Goal: Task Accomplishment & Management: Manage account settings

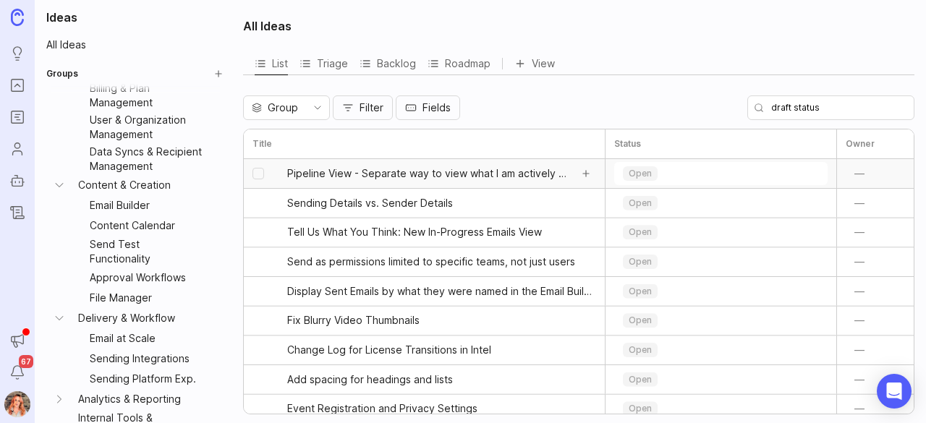
click at [398, 177] on span "Pipeline View - Separate way to view what I am actively working on" at bounding box center [428, 173] width 283 height 14
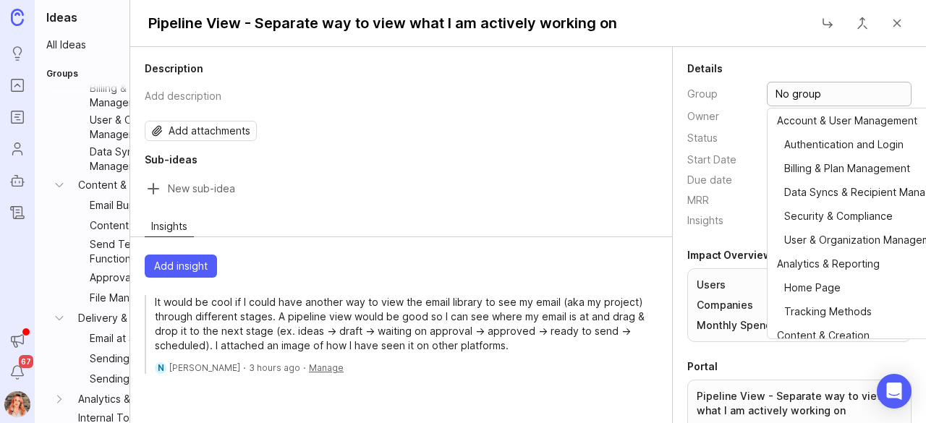
click at [803, 86] on input "No group" at bounding box center [843, 94] width 134 height 16
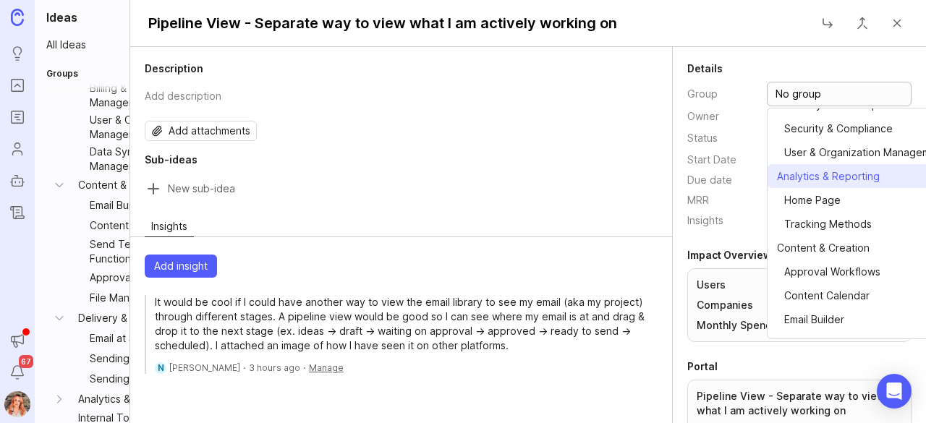
scroll to position [88, 0]
click at [838, 264] on span "⠀Approval Workflows" at bounding box center [828, 271] width 103 height 16
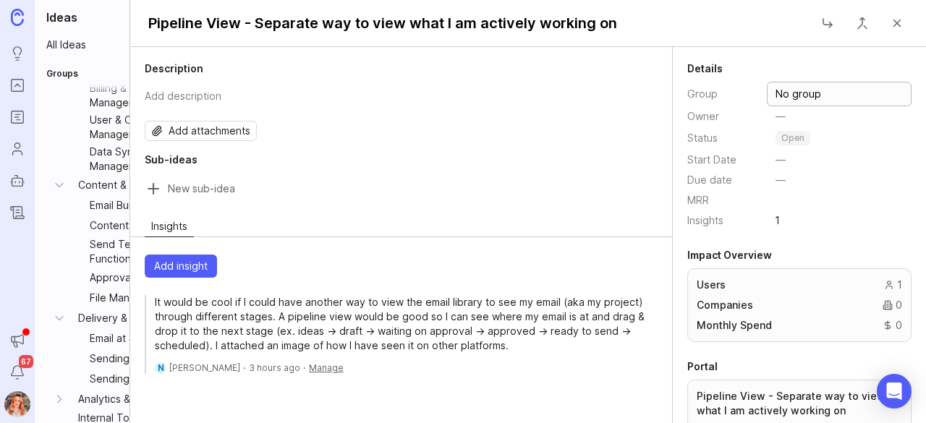
type input "Approval Workflows"
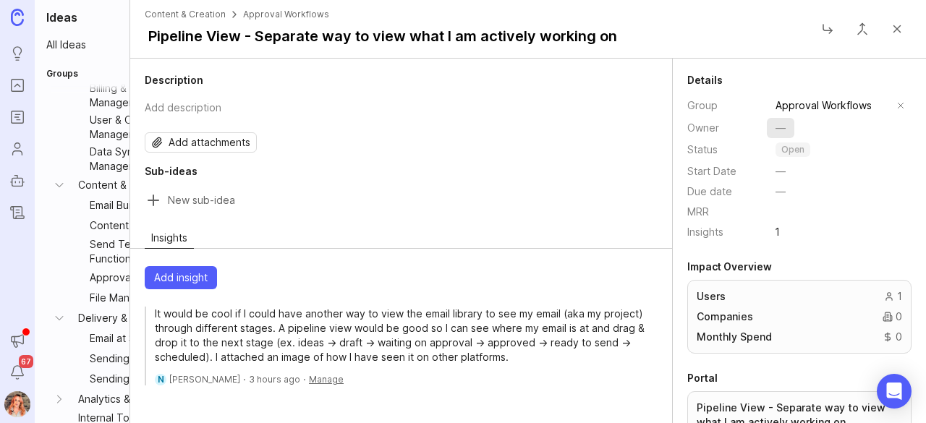
click at [776, 126] on span "—" at bounding box center [781, 128] width 10 height 14
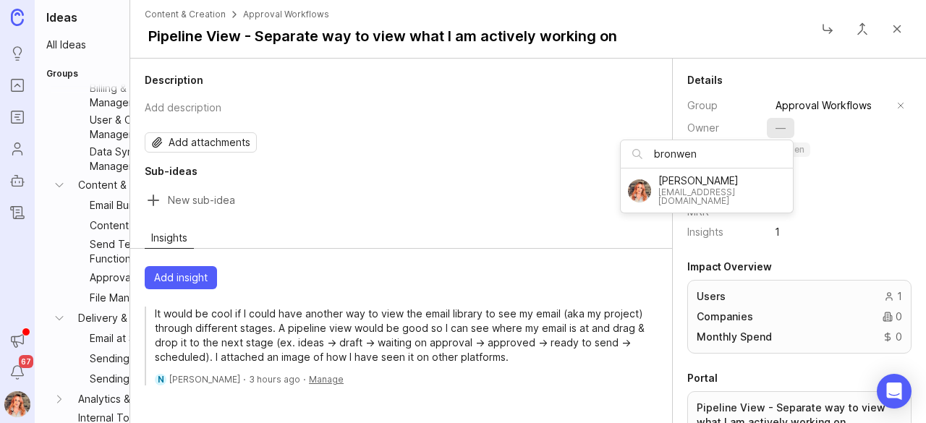
type input "bronwen"
click at [701, 189] on div "[EMAIL_ADDRESS][DOMAIN_NAME]" at bounding box center [721, 196] width 127 height 17
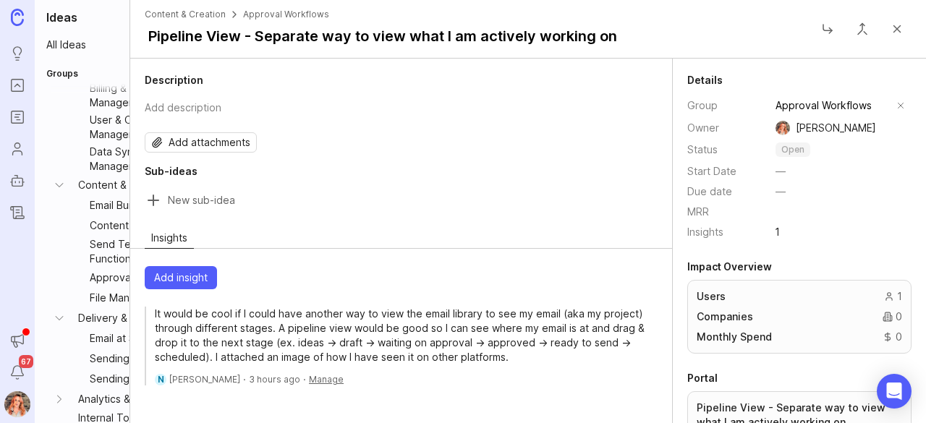
scroll to position [164, 0]
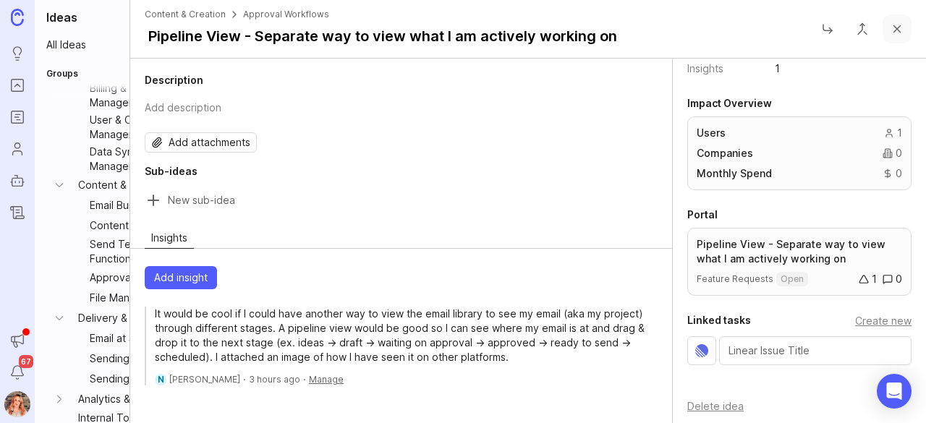
click at [903, 27] on button "Close" at bounding box center [897, 28] width 29 height 29
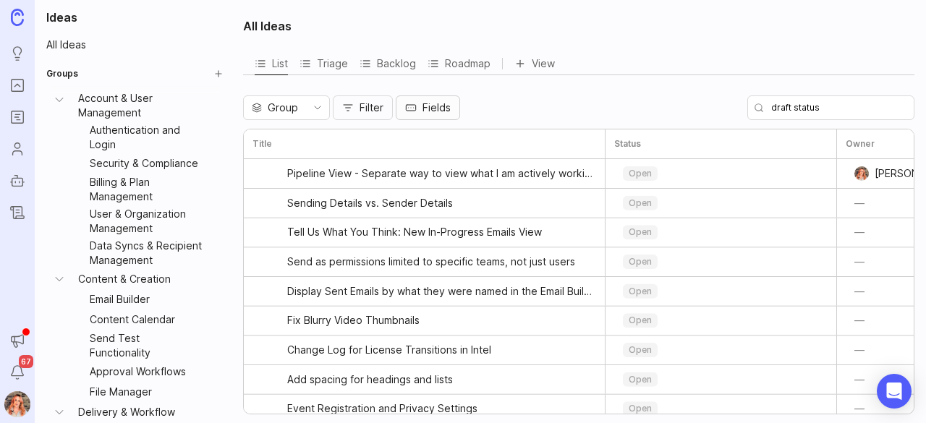
click at [433, 109] on span "Fields" at bounding box center [437, 108] width 28 height 14
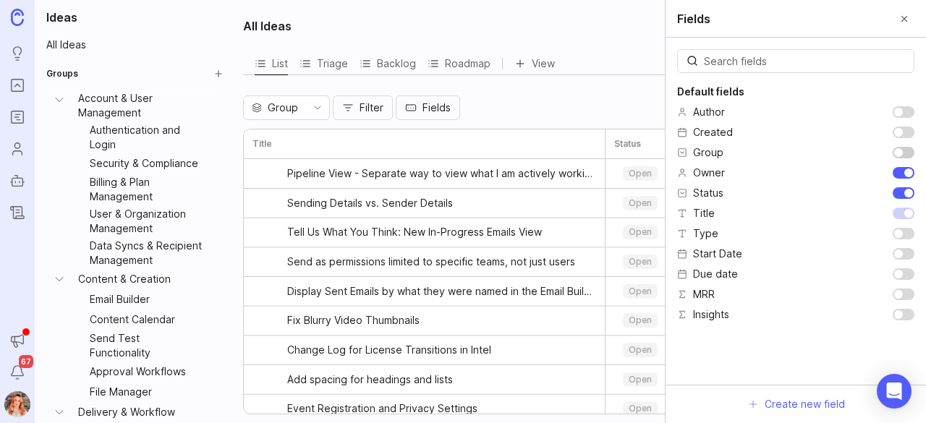
click at [905, 148] on input "checkbox" at bounding box center [904, 153] width 22 height 12
checkbox input "true"
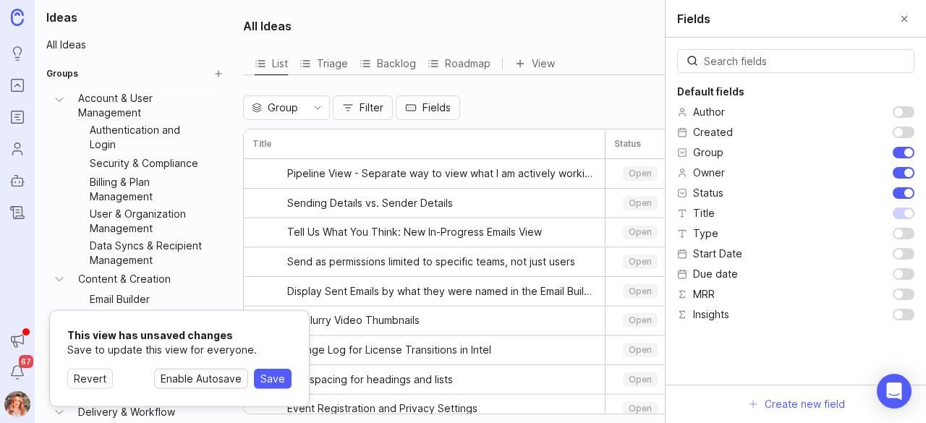
click at [197, 377] on span "Enable Autosave" at bounding box center [201, 379] width 81 height 14
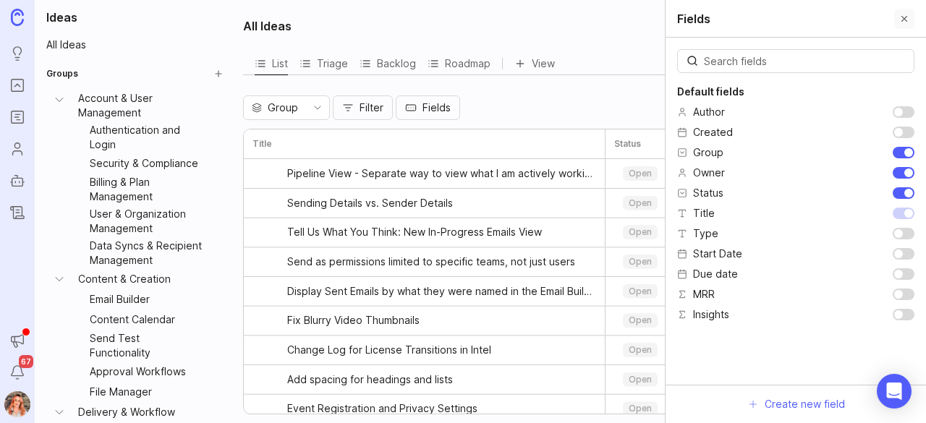
click at [902, 17] on button "Close" at bounding box center [904, 19] width 20 height 20
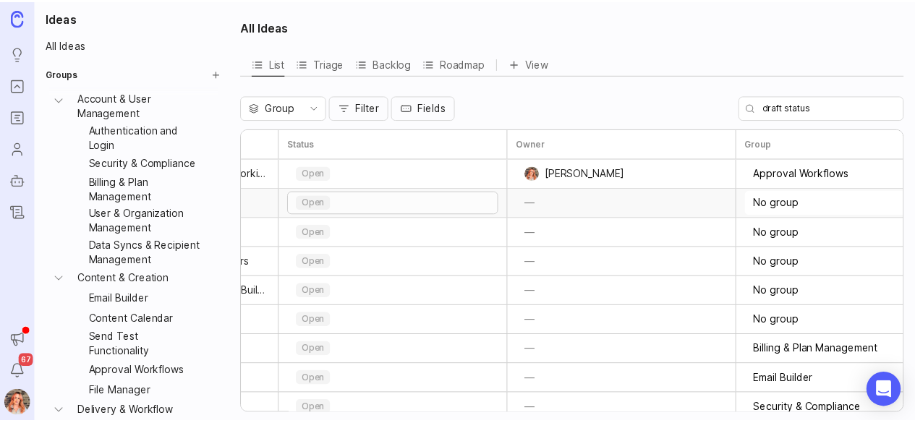
scroll to position [0, 334]
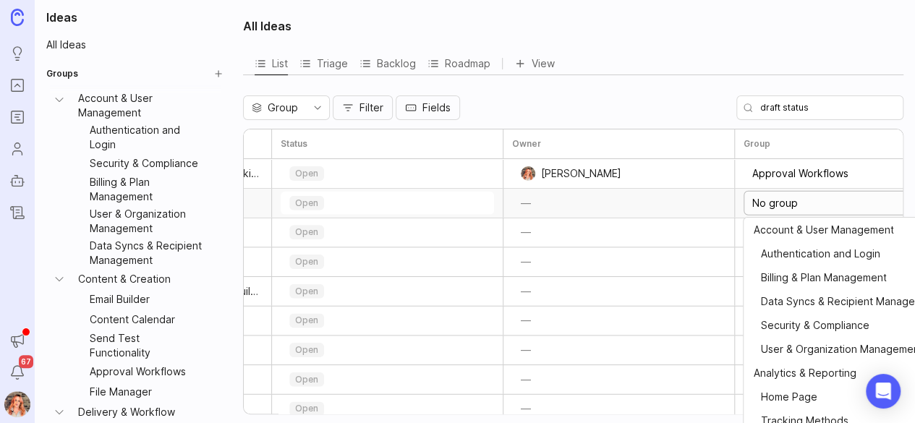
click at [777, 200] on input "No group" at bounding box center [853, 203] width 203 height 16
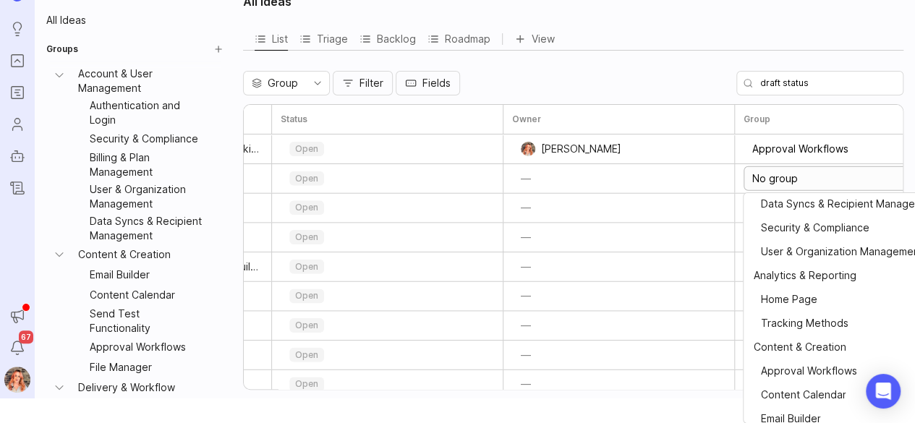
scroll to position [237, 0]
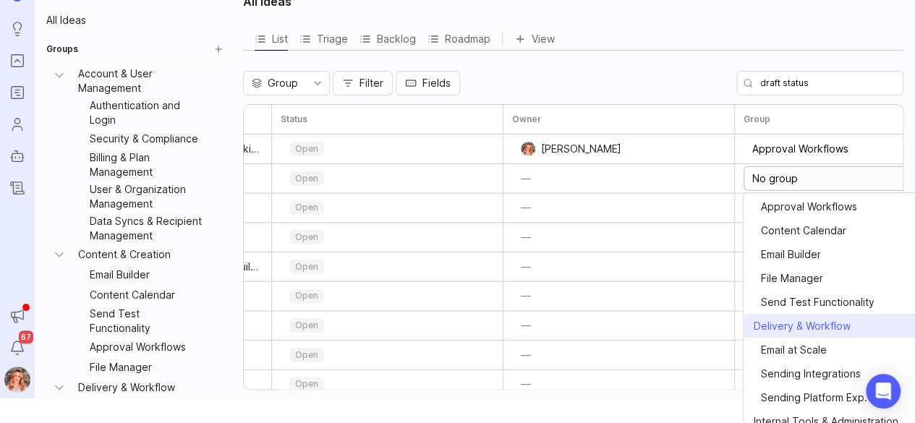
click at [809, 318] on span "Delivery & Workflow" at bounding box center [801, 326] width 97 height 16
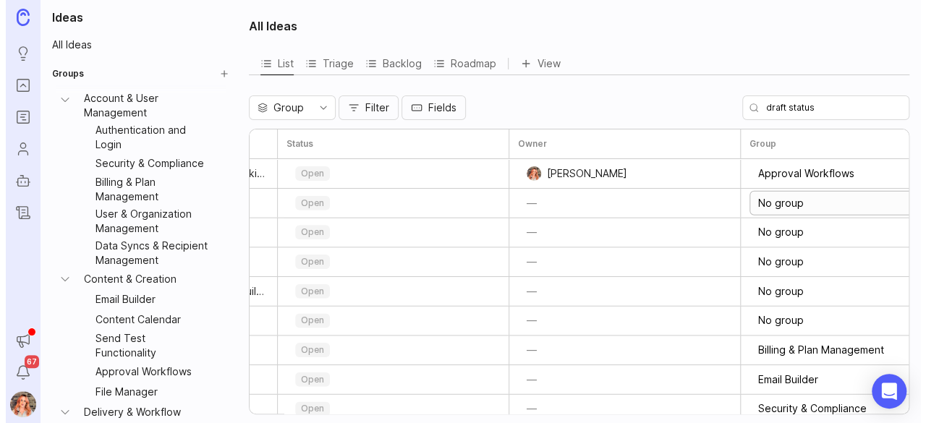
scroll to position [0, 0]
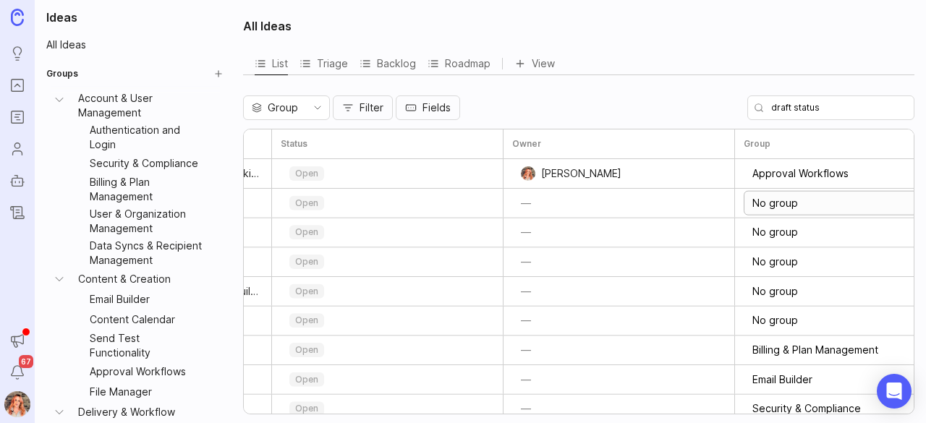
type input "Delivery & Workflow"
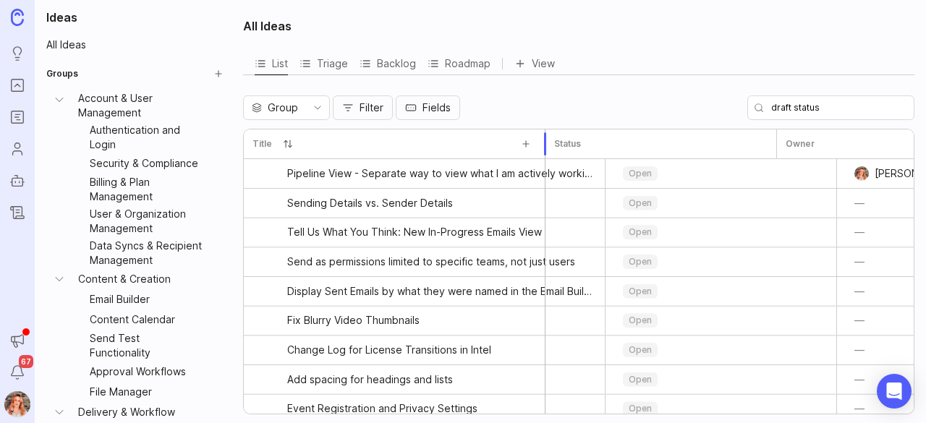
drag, startPoint x: 607, startPoint y: 142, endPoint x: 531, endPoint y: 150, distance: 76.5
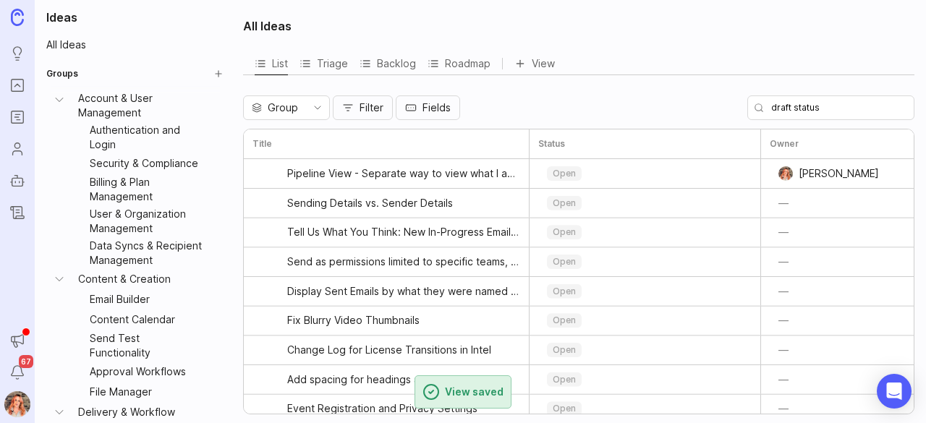
drag, startPoint x: 531, startPoint y: 150, endPoint x: 540, endPoint y: 34, distance: 116.9
click at [540, 34] on div "All Ideas" at bounding box center [578, 26] width 671 height 35
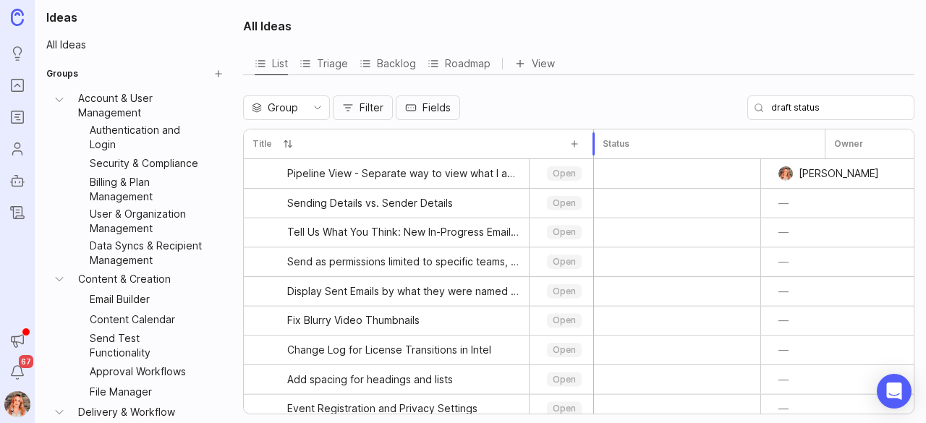
drag, startPoint x: 529, startPoint y: 149, endPoint x: 593, endPoint y: 151, distance: 64.4
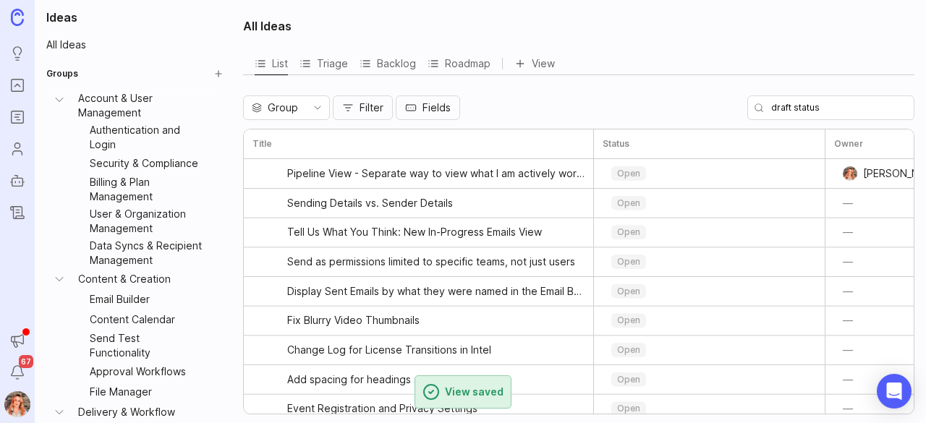
drag, startPoint x: 593, startPoint y: 151, endPoint x: 651, endPoint y: 37, distance: 128.1
click at [651, 37] on div "All Ideas" at bounding box center [578, 26] width 671 height 35
drag, startPoint x: 826, startPoint y: 141, endPoint x: 677, endPoint y: 175, distance: 153.6
drag, startPoint x: 677, startPoint y: 175, endPoint x: 625, endPoint y: 22, distance: 161.1
click at [625, 22] on div "All Ideas" at bounding box center [578, 26] width 671 height 35
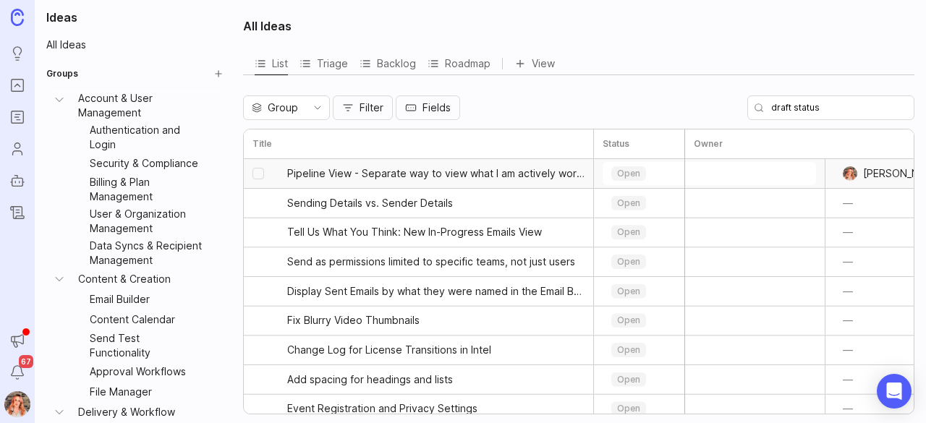
drag, startPoint x: 823, startPoint y: 148, endPoint x: 683, endPoint y: 186, distance: 145.3
drag, startPoint x: 683, startPoint y: 186, endPoint x: 745, endPoint y: 62, distance: 138.8
click at [745, 62] on div "List Triage Backlog Roadmap View" at bounding box center [578, 63] width 671 height 23
drag, startPoint x: 827, startPoint y: 149, endPoint x: 689, endPoint y: 169, distance: 139.7
drag, startPoint x: 689, startPoint y: 169, endPoint x: 780, endPoint y: 143, distance: 94.8
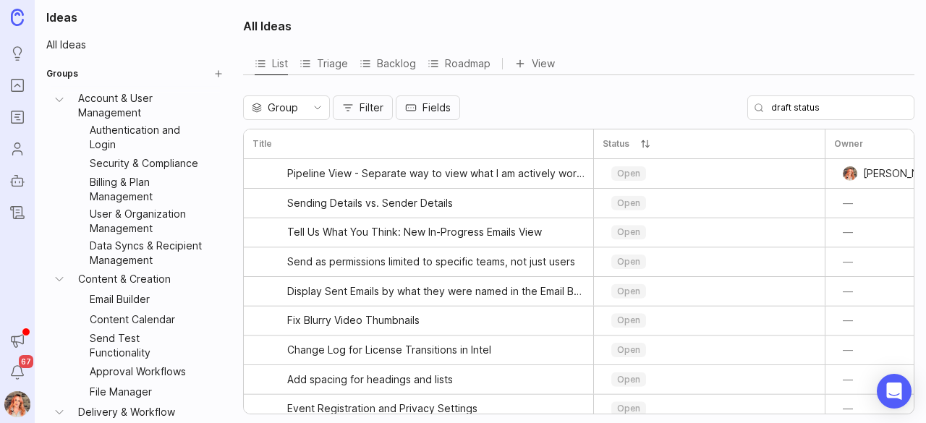
click at [780, 143] on div "Status" at bounding box center [710, 144] width 232 height 29
drag, startPoint x: 825, startPoint y: 155, endPoint x: 695, endPoint y: 166, distance: 130.0
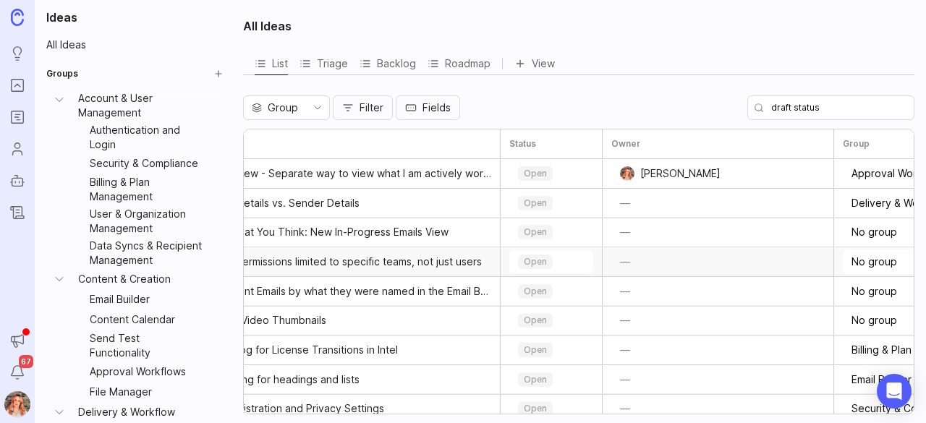
scroll to position [0, 95]
drag, startPoint x: 832, startPoint y: 147, endPoint x: 702, endPoint y: 174, distance: 133.1
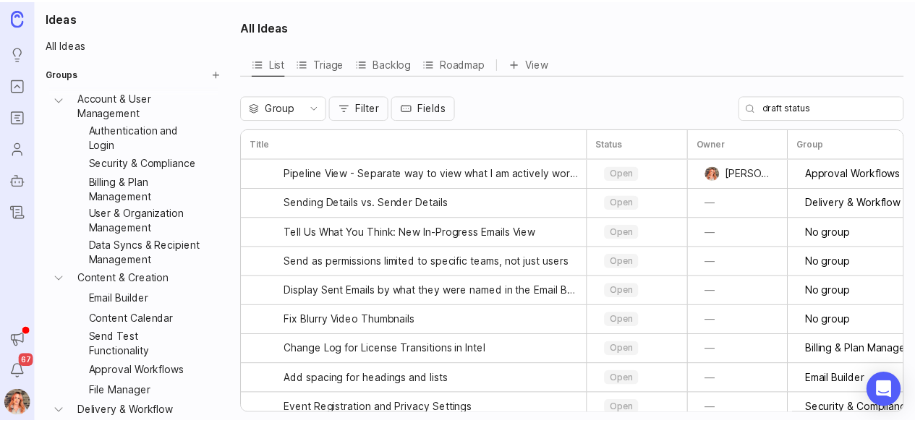
scroll to position [0, 0]
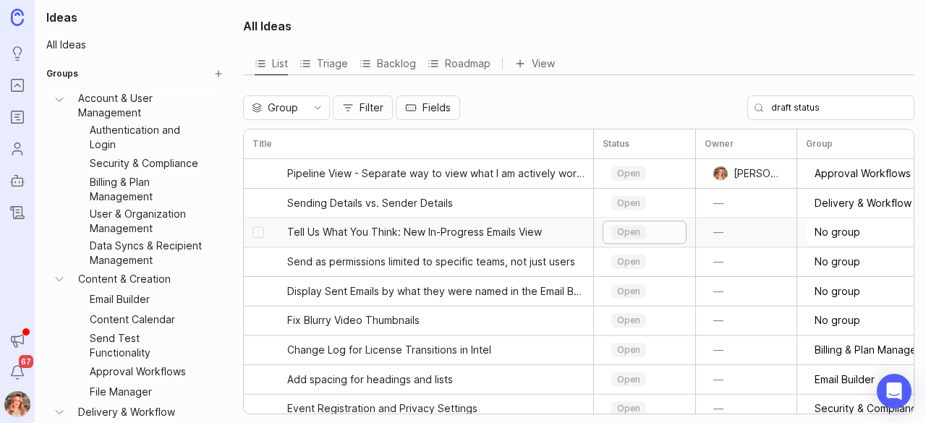
click at [638, 225] on div "open" at bounding box center [628, 232] width 35 height 14
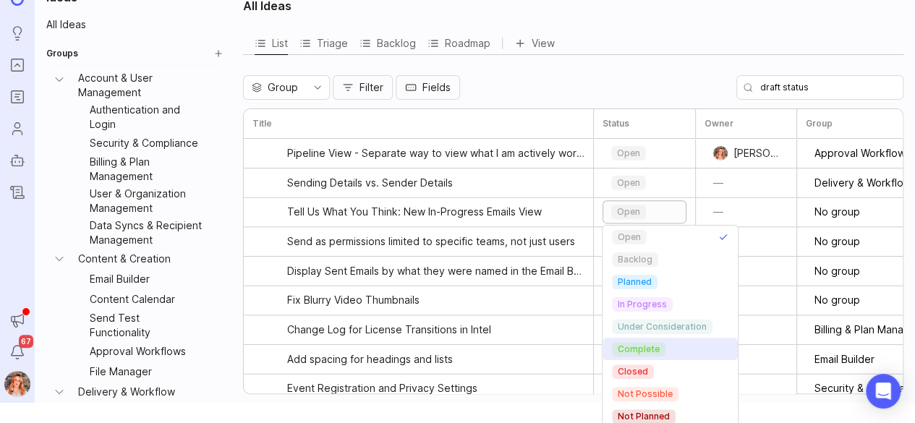
scroll to position [20, 0]
click at [603, 85] on div "Group Filter Fields draft status" at bounding box center [573, 87] width 661 height 25
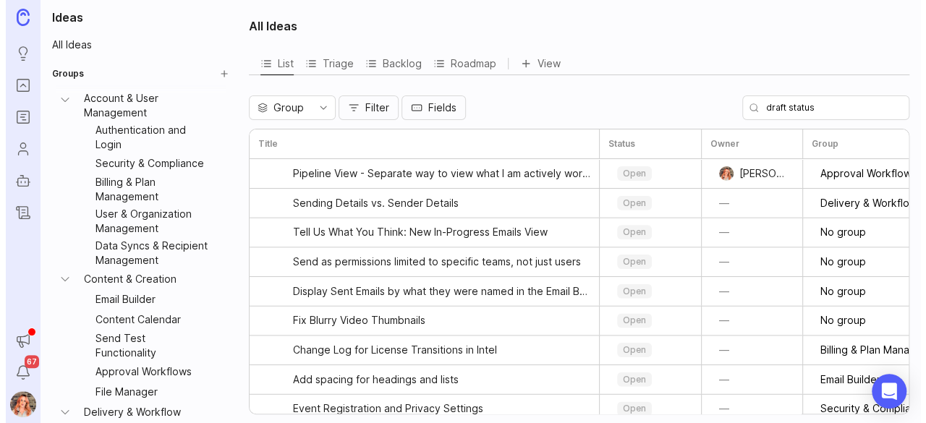
scroll to position [0, 0]
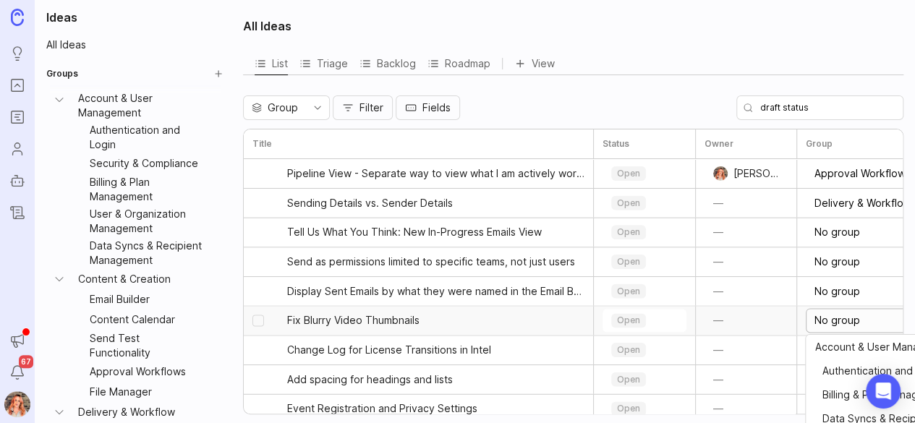
click at [841, 321] on input "No group" at bounding box center [916, 321] width 203 height 16
drag, startPoint x: 871, startPoint y: 318, endPoint x: 731, endPoint y: 326, distance: 140.6
click at [731, 326] on div "Fix Blurry Video Thumbnails open — No group" at bounding box center [636, 320] width 785 height 29
click at [834, 364] on span "⠀Email Builder" at bounding box center [848, 371] width 67 height 16
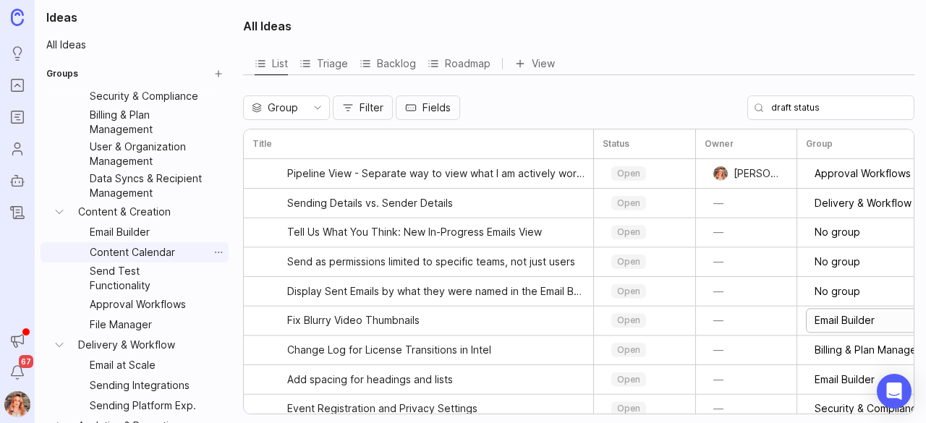
scroll to position [68, 0]
type input "Email Builder"
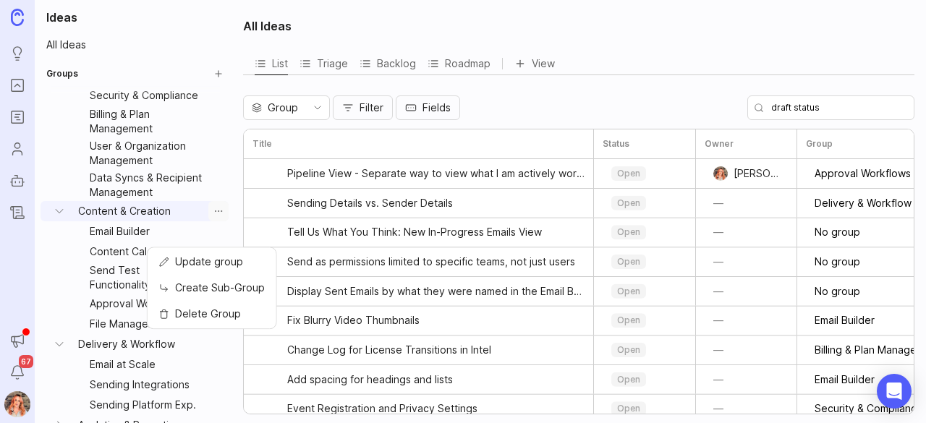
click at [213, 221] on button "Group settings" at bounding box center [218, 211] width 20 height 20
click at [224, 287] on span "Create Sub-Group" at bounding box center [220, 288] width 90 height 14
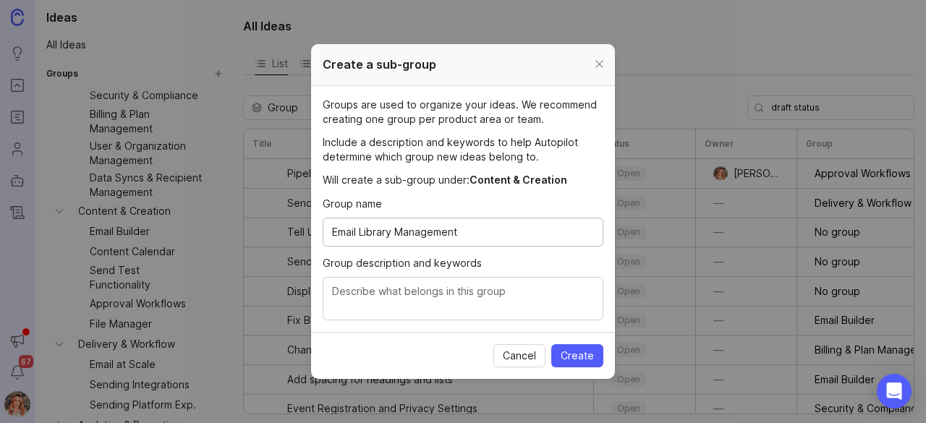
type input "Email Library Management"
click at [446, 296] on textarea "Group description and keywords" at bounding box center [463, 300] width 262 height 32
type textarea "C"
type textarea "Email draft management, email status, sending, inprogress emails,"
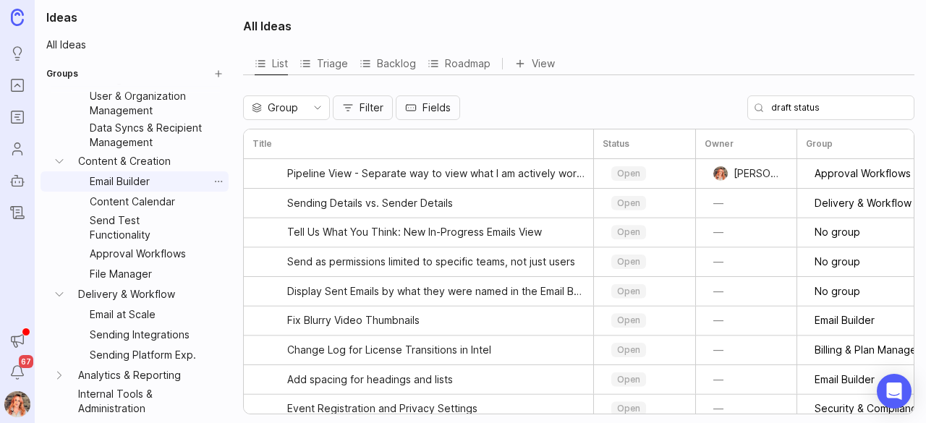
scroll to position [139, 0]
